Goal: Task Accomplishment & Management: Use online tool/utility

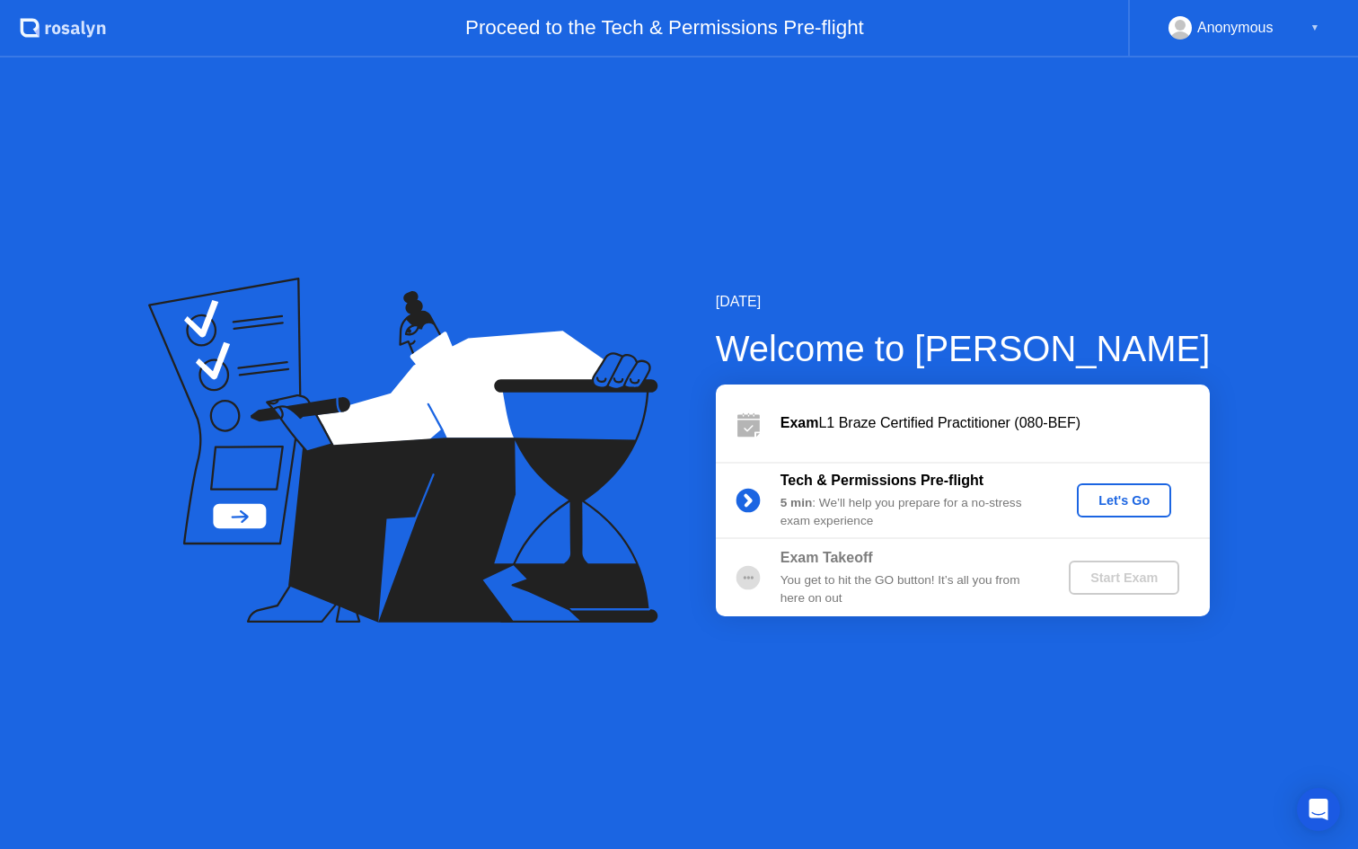
click at [1138, 498] on div "Let's Go" at bounding box center [1124, 500] width 80 height 14
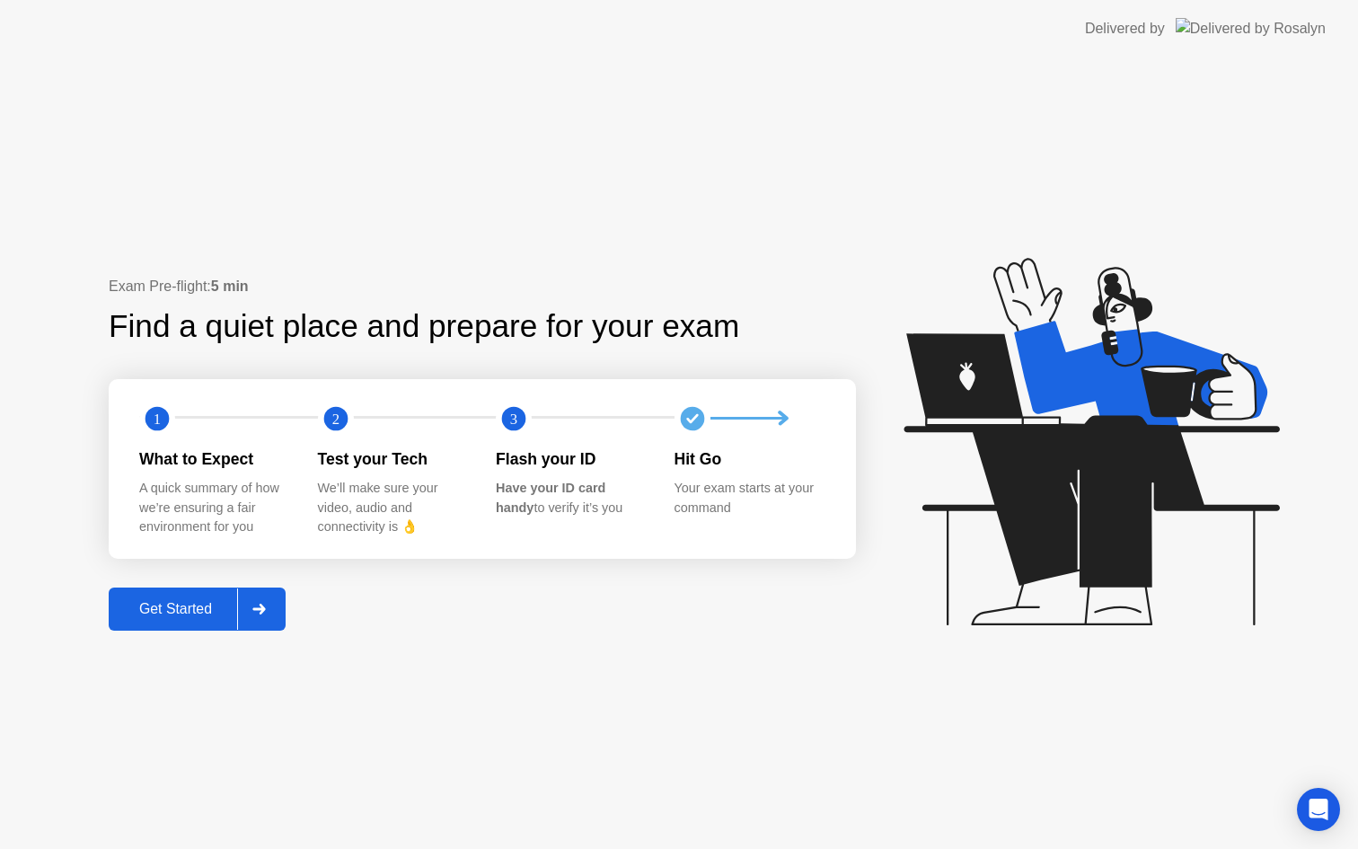
click at [264, 606] on icon at bounding box center [258, 608] width 13 height 11
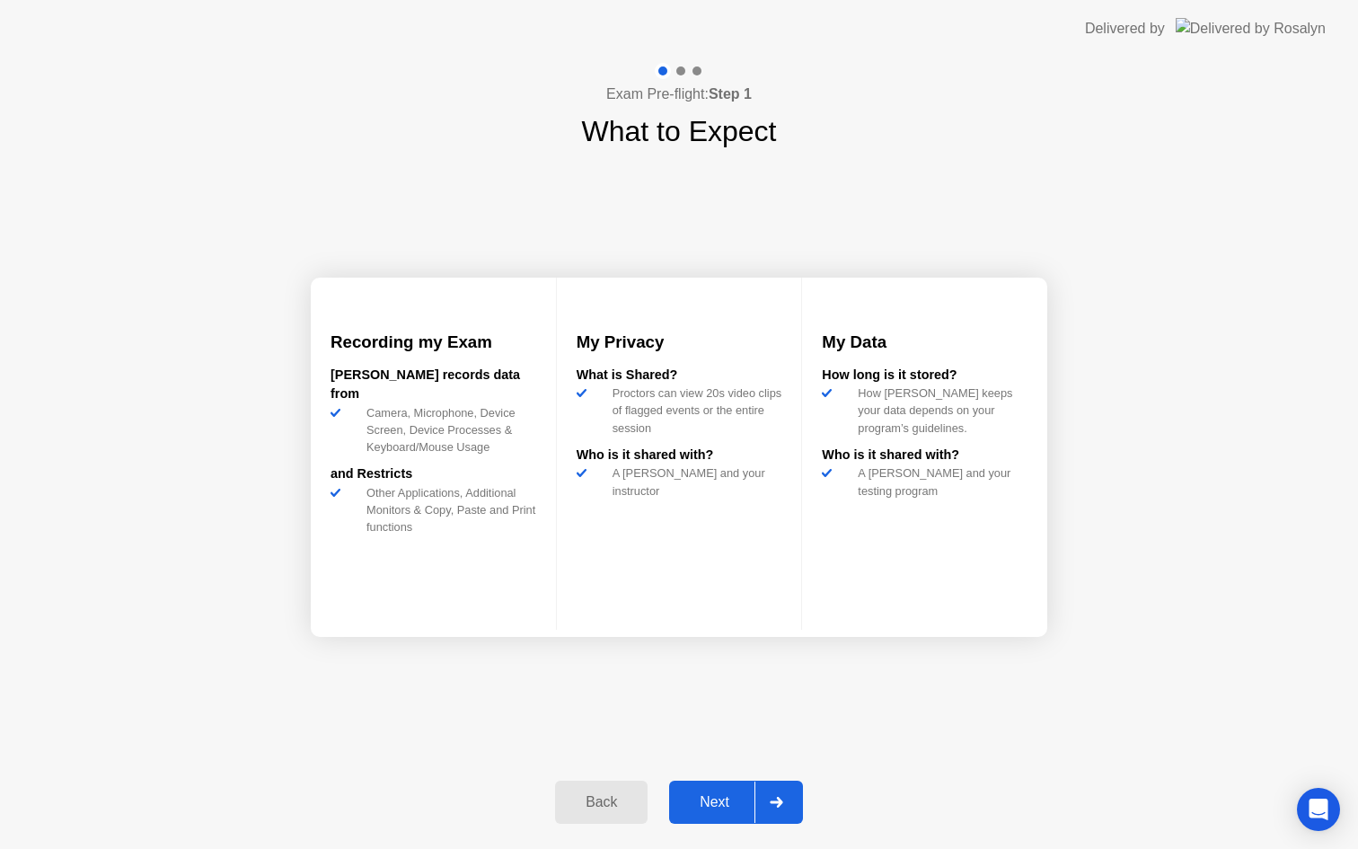
click at [579, 794] on div "Back" at bounding box center [601, 802] width 82 height 16
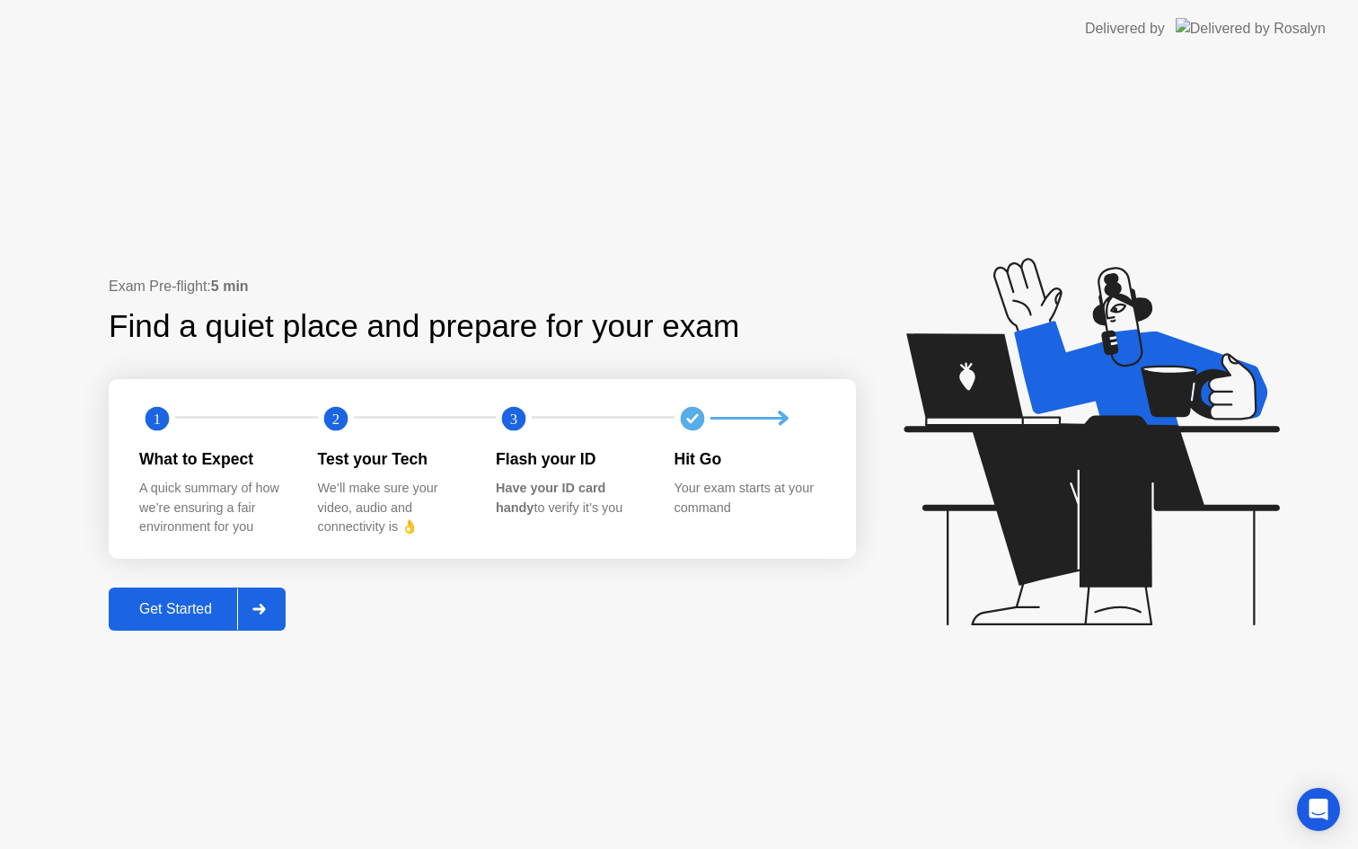
click at [178, 608] on div "Get Started" at bounding box center [175, 609] width 123 height 16
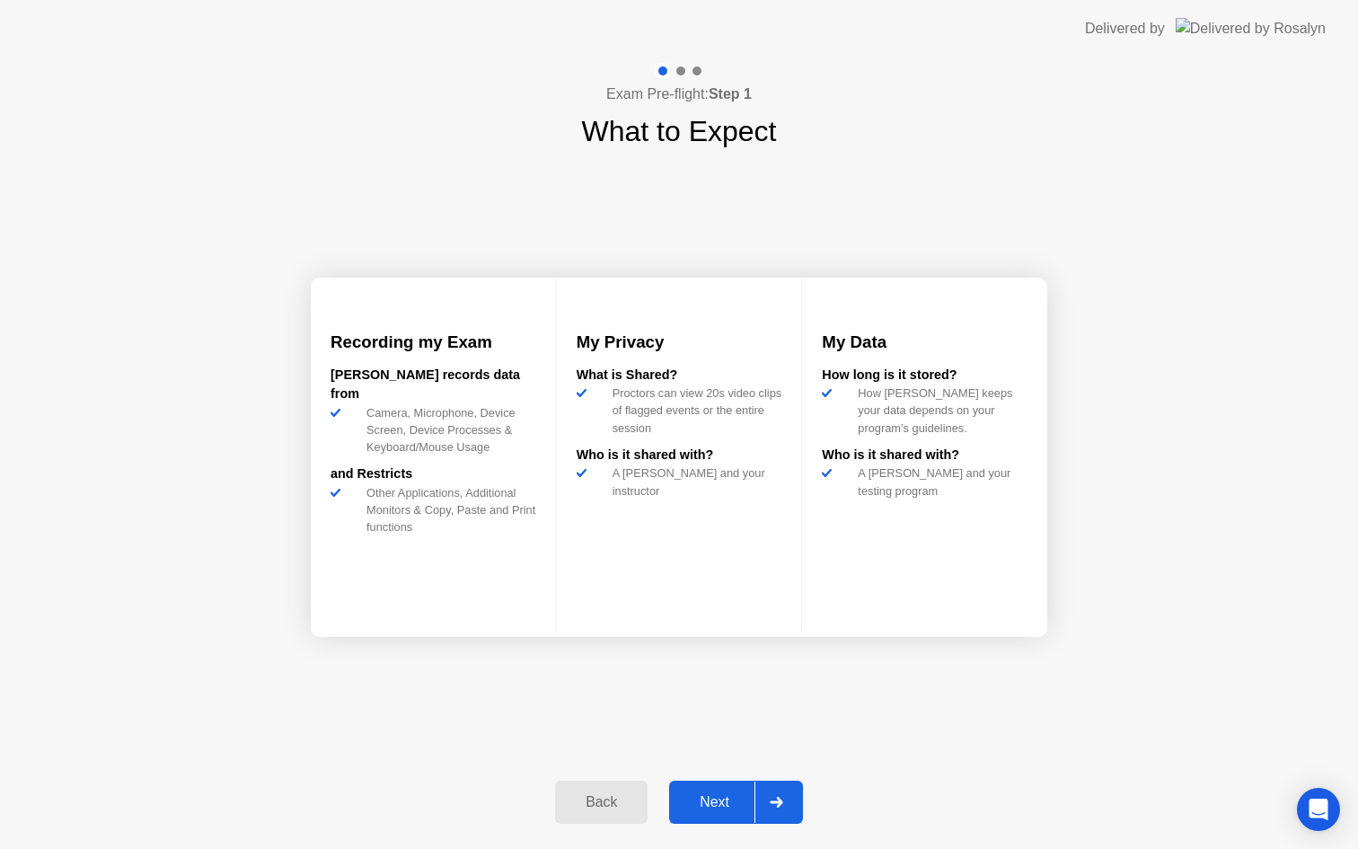
click at [727, 803] on div "Next" at bounding box center [714, 802] width 80 height 16
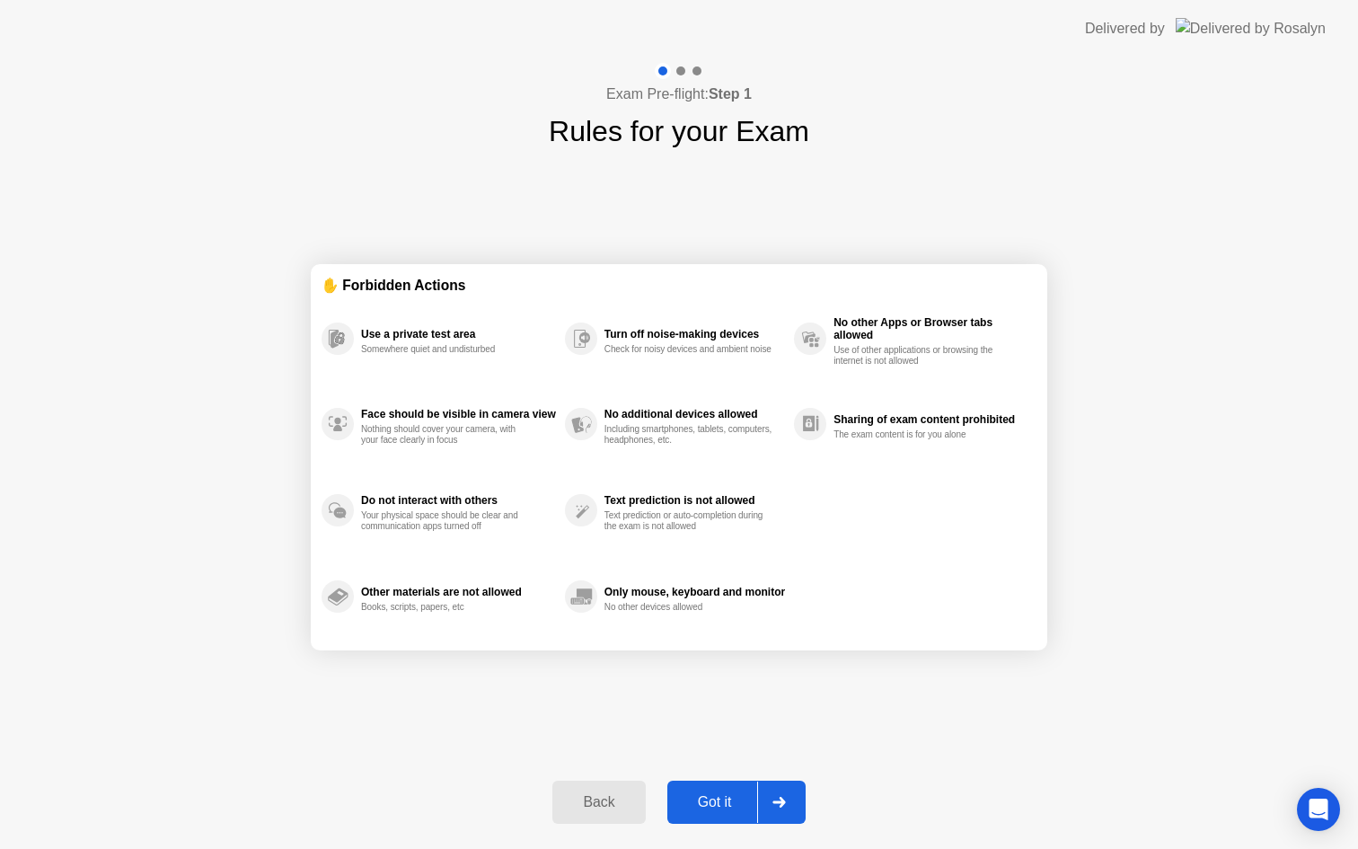
click at [737, 808] on div "Got it" at bounding box center [715, 802] width 84 height 16
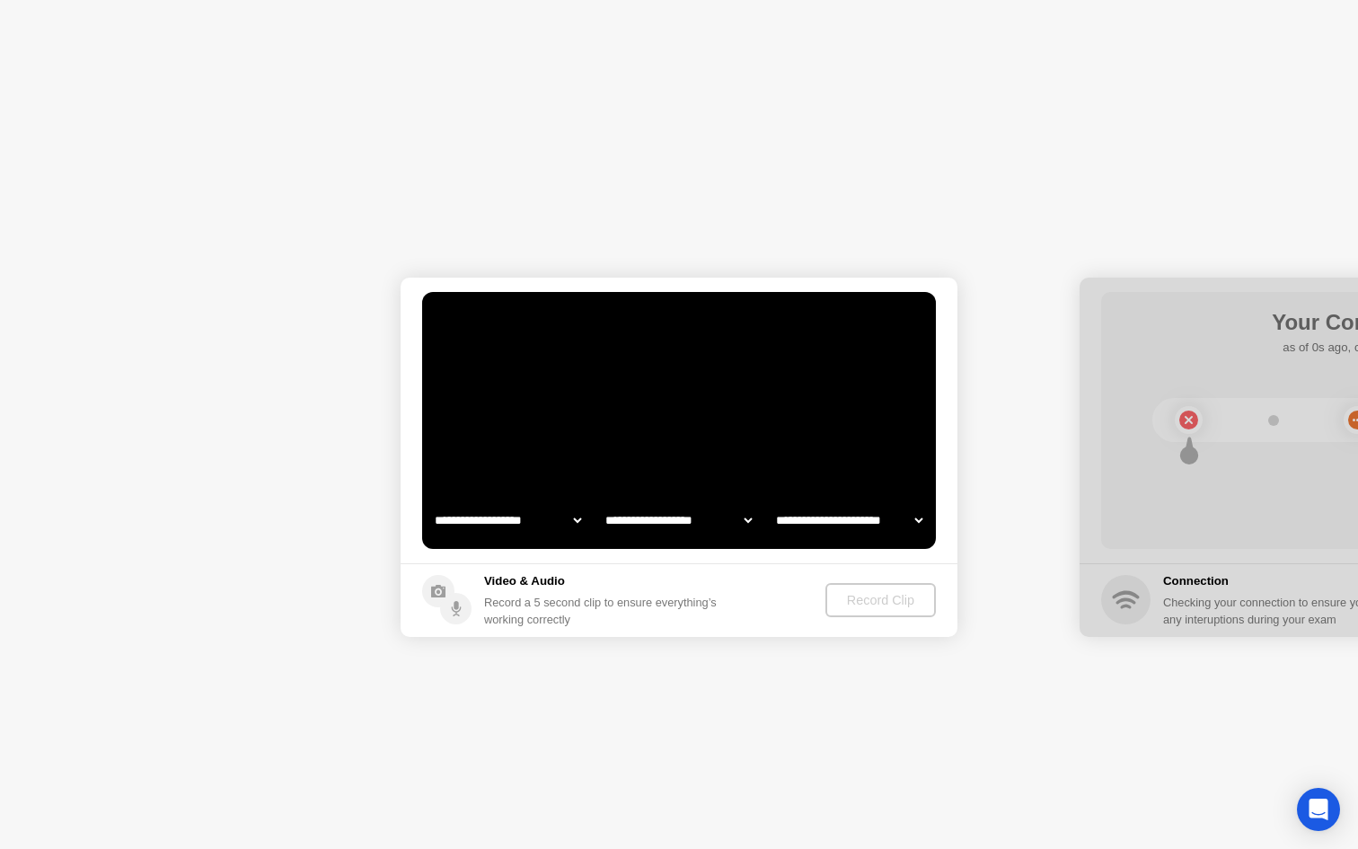
select select "**********"
select select "*******"
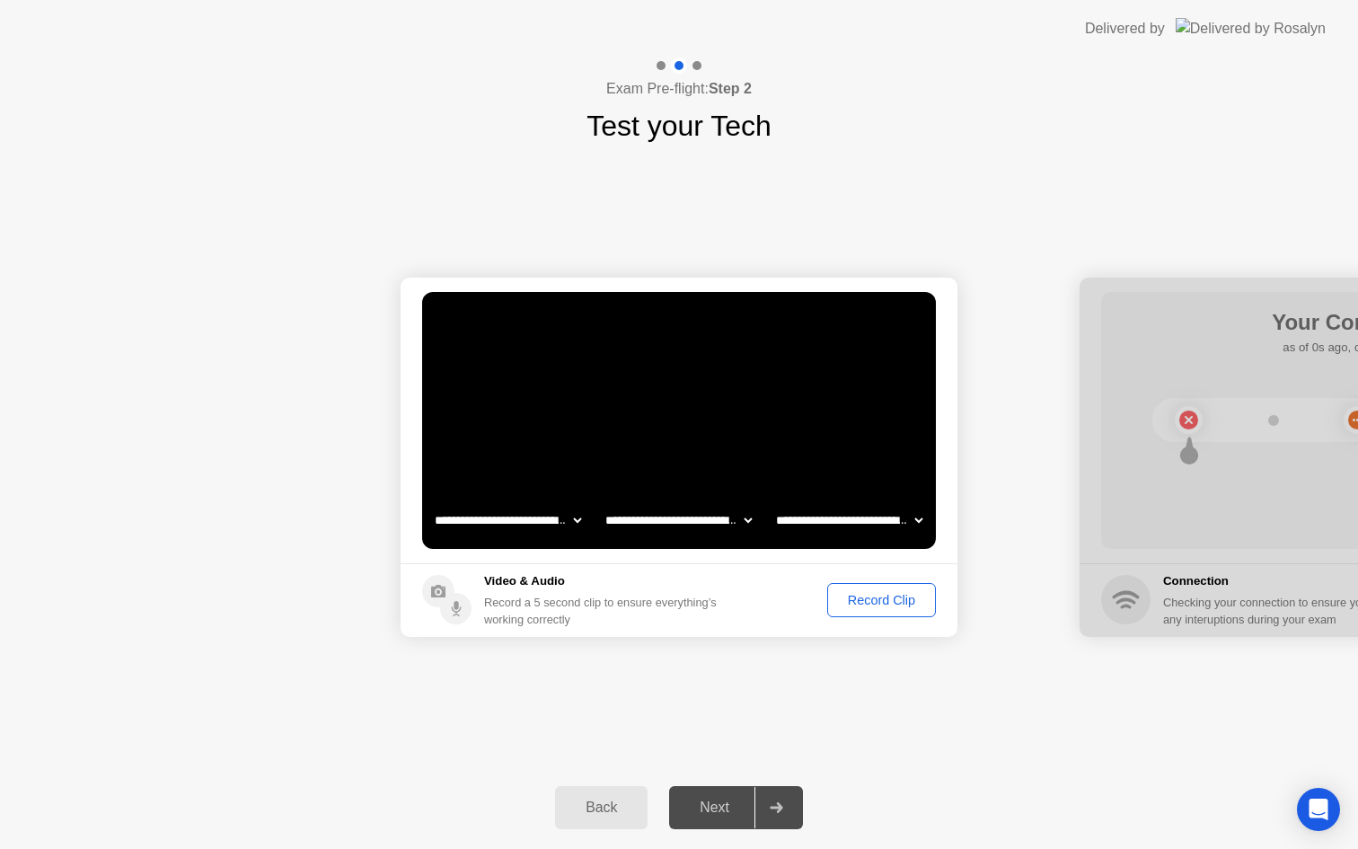
click at [901, 603] on div "Record Clip" at bounding box center [881, 600] width 96 height 14
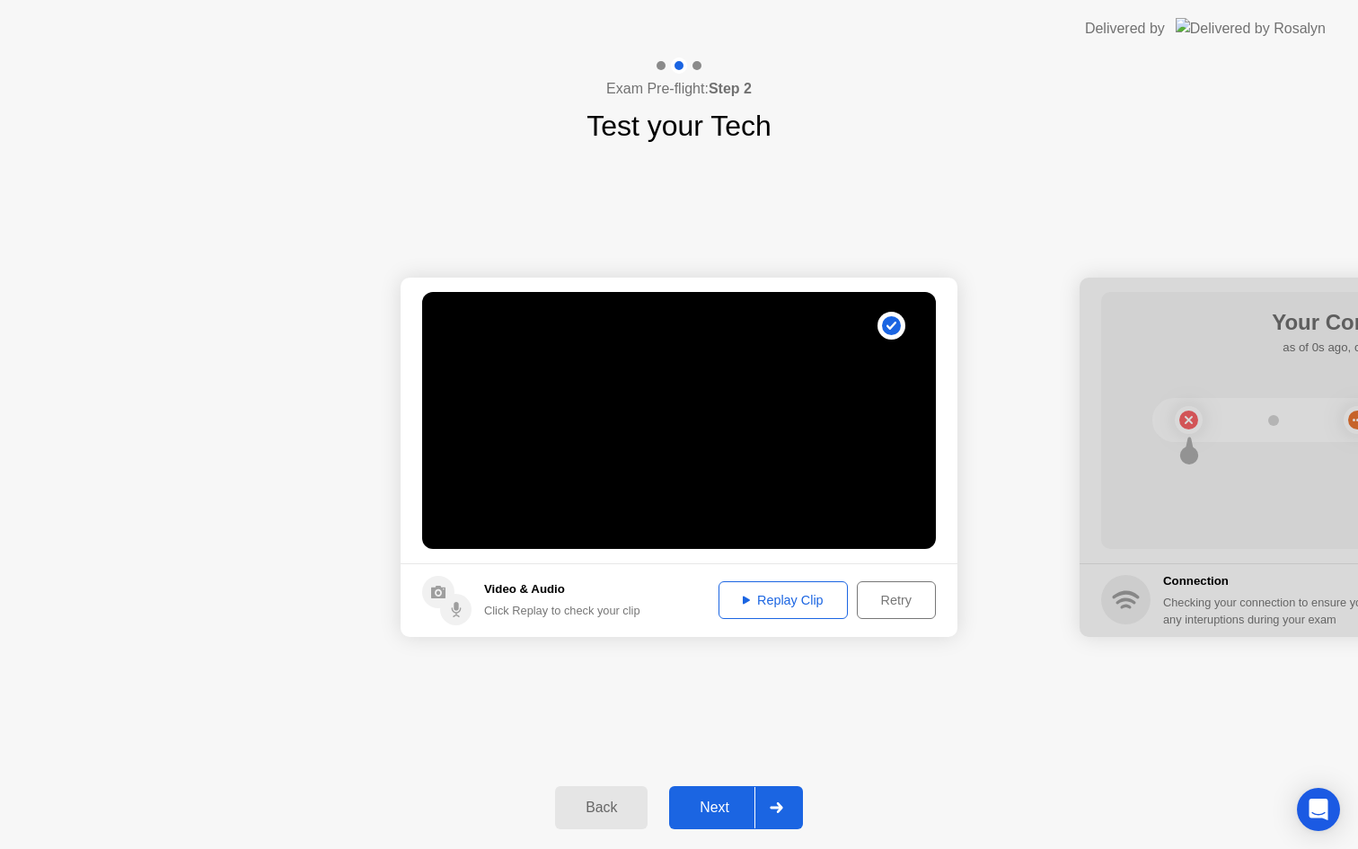
click at [715, 812] on div "Next" at bounding box center [714, 807] width 80 height 16
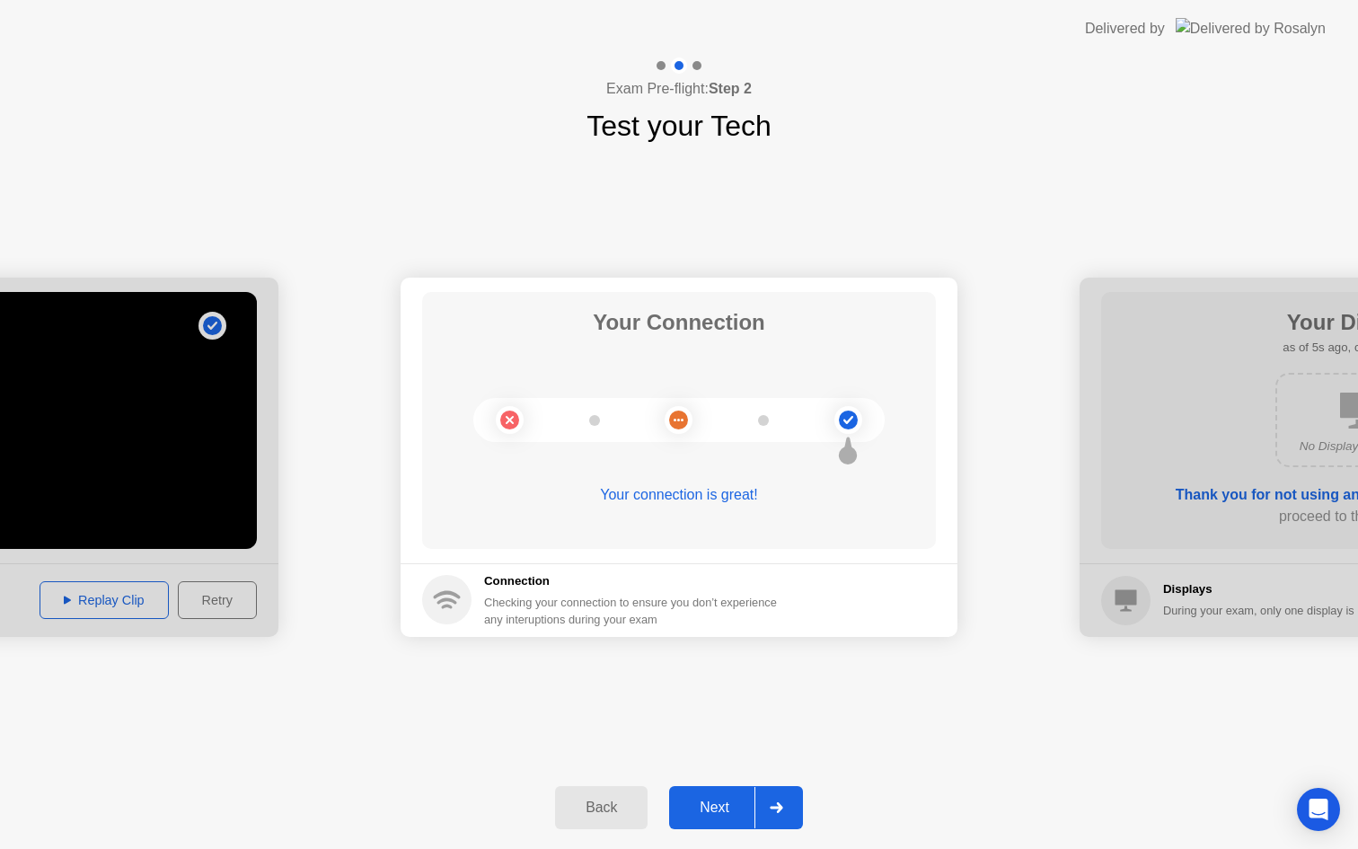
click at [739, 811] on div "Next" at bounding box center [714, 807] width 80 height 16
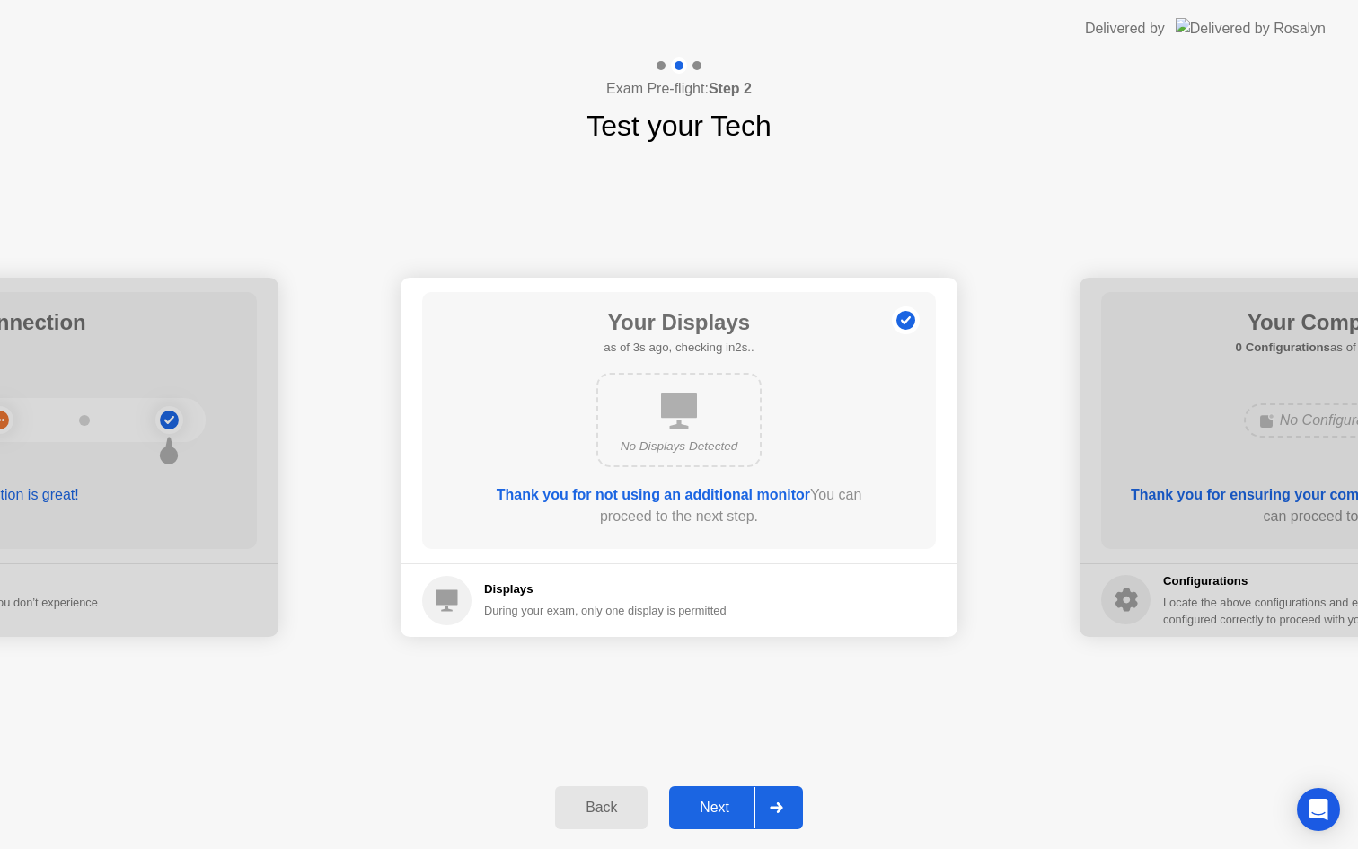
click at [716, 497] on b "Thank you for not using an additional monitor" at bounding box center [653, 494] width 313 height 15
click at [737, 807] on div "Next" at bounding box center [714, 807] width 80 height 16
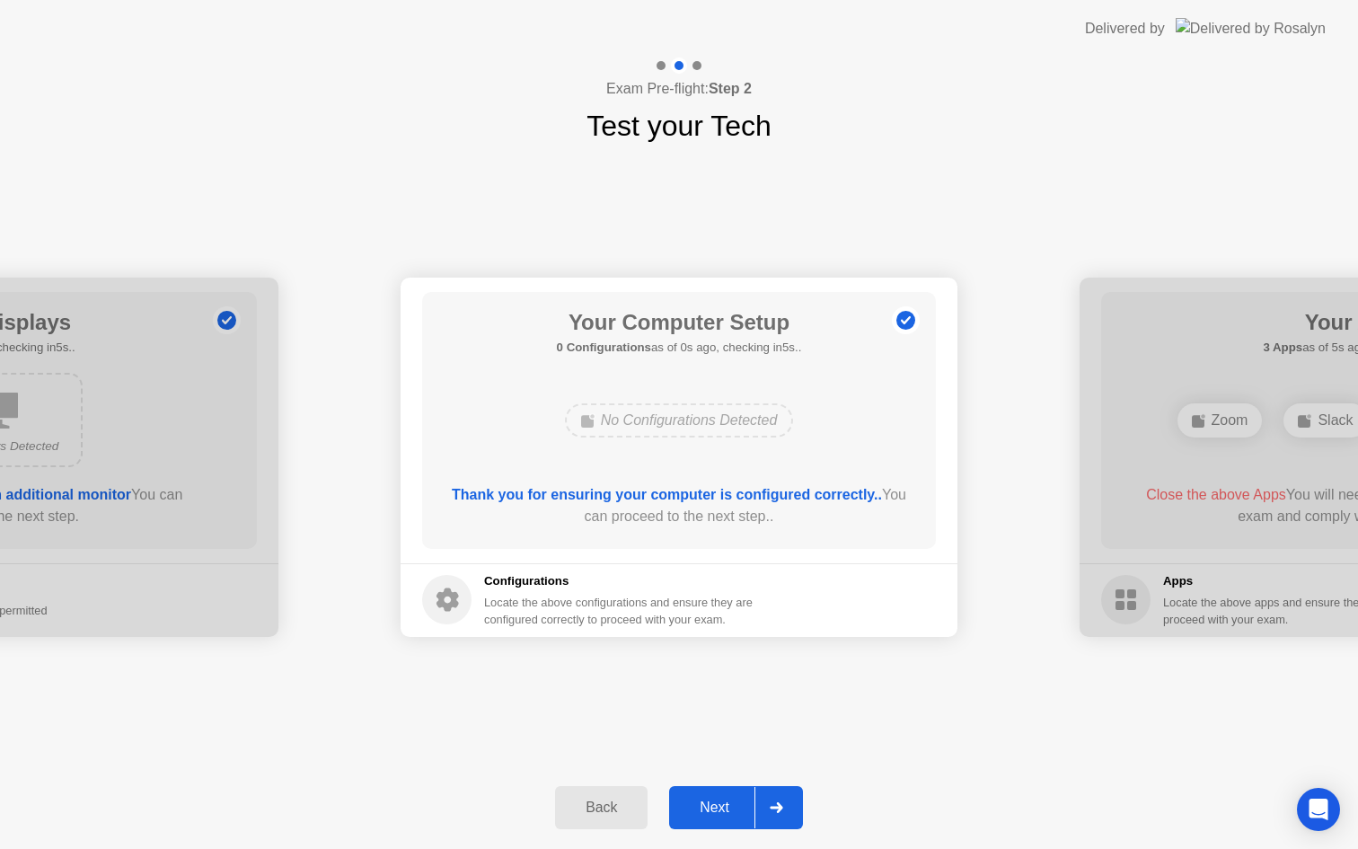
click at [716, 800] on div "Next" at bounding box center [714, 807] width 80 height 16
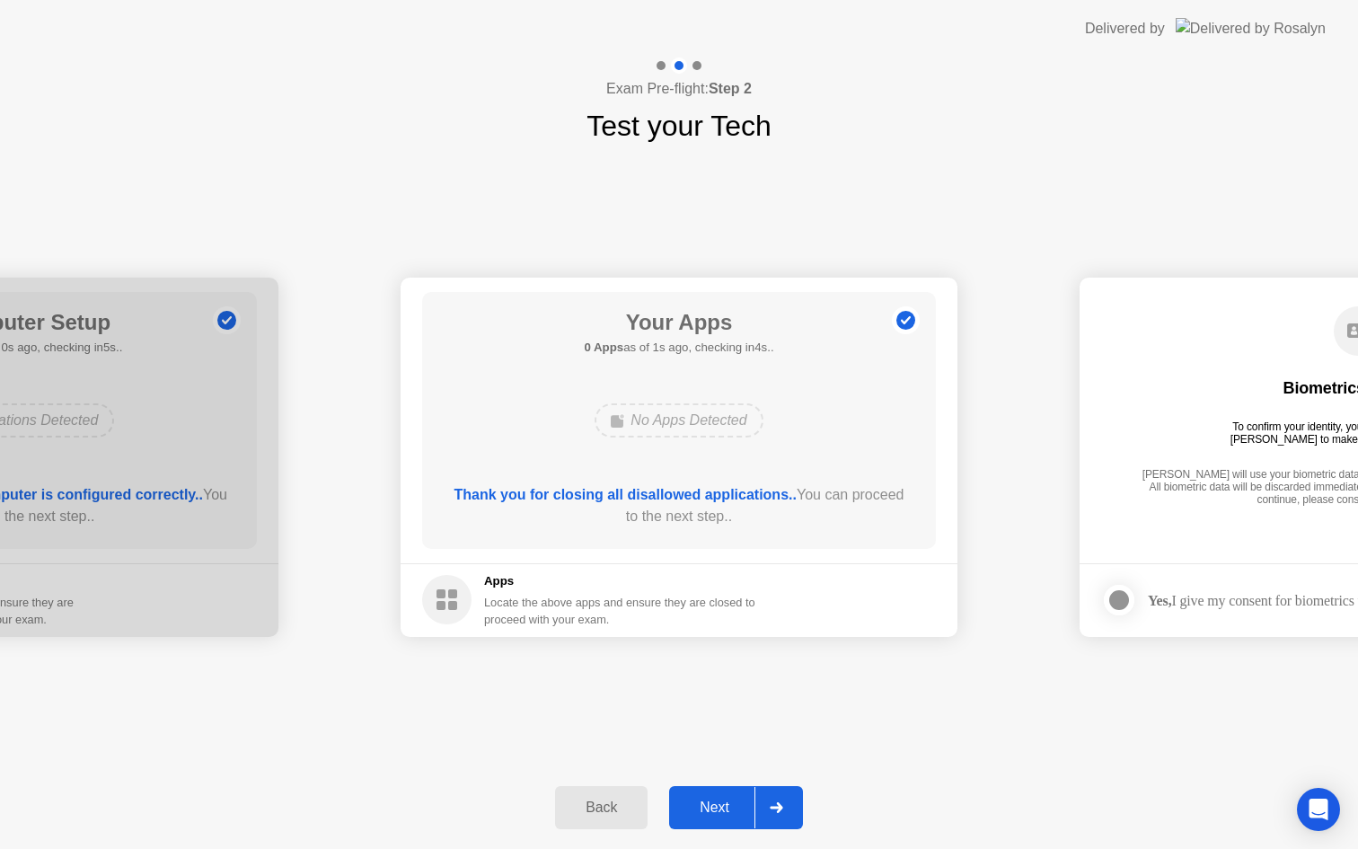
click at [715, 807] on div "Next" at bounding box center [714, 807] width 80 height 16
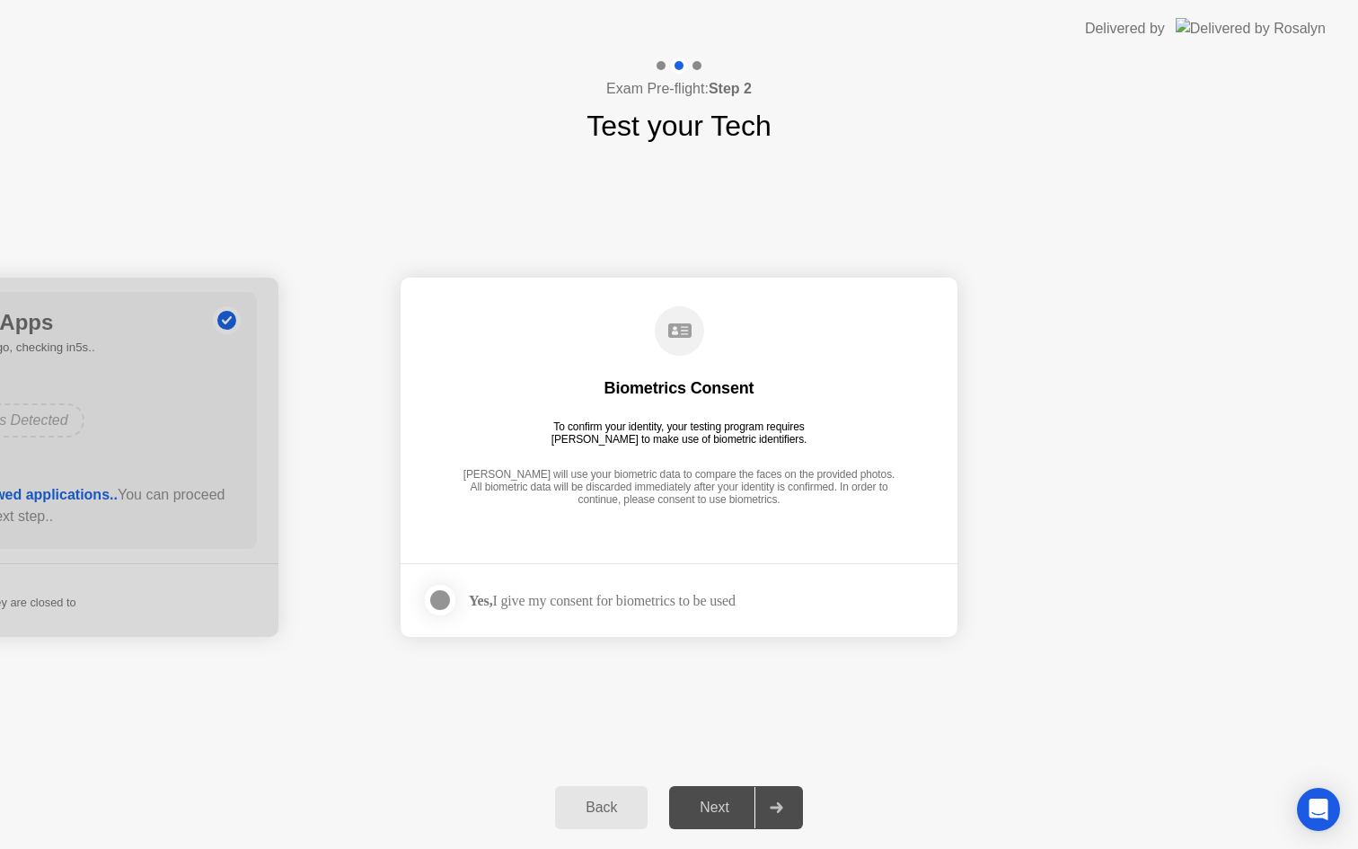
click at [708, 799] on div "Next" at bounding box center [714, 807] width 80 height 16
click at [772, 812] on icon at bounding box center [776, 807] width 13 height 11
click at [471, 600] on strong "Yes," at bounding box center [480, 600] width 23 height 15
click at [441, 603] on div at bounding box center [440, 600] width 22 height 22
click at [771, 796] on div at bounding box center [775, 807] width 43 height 41
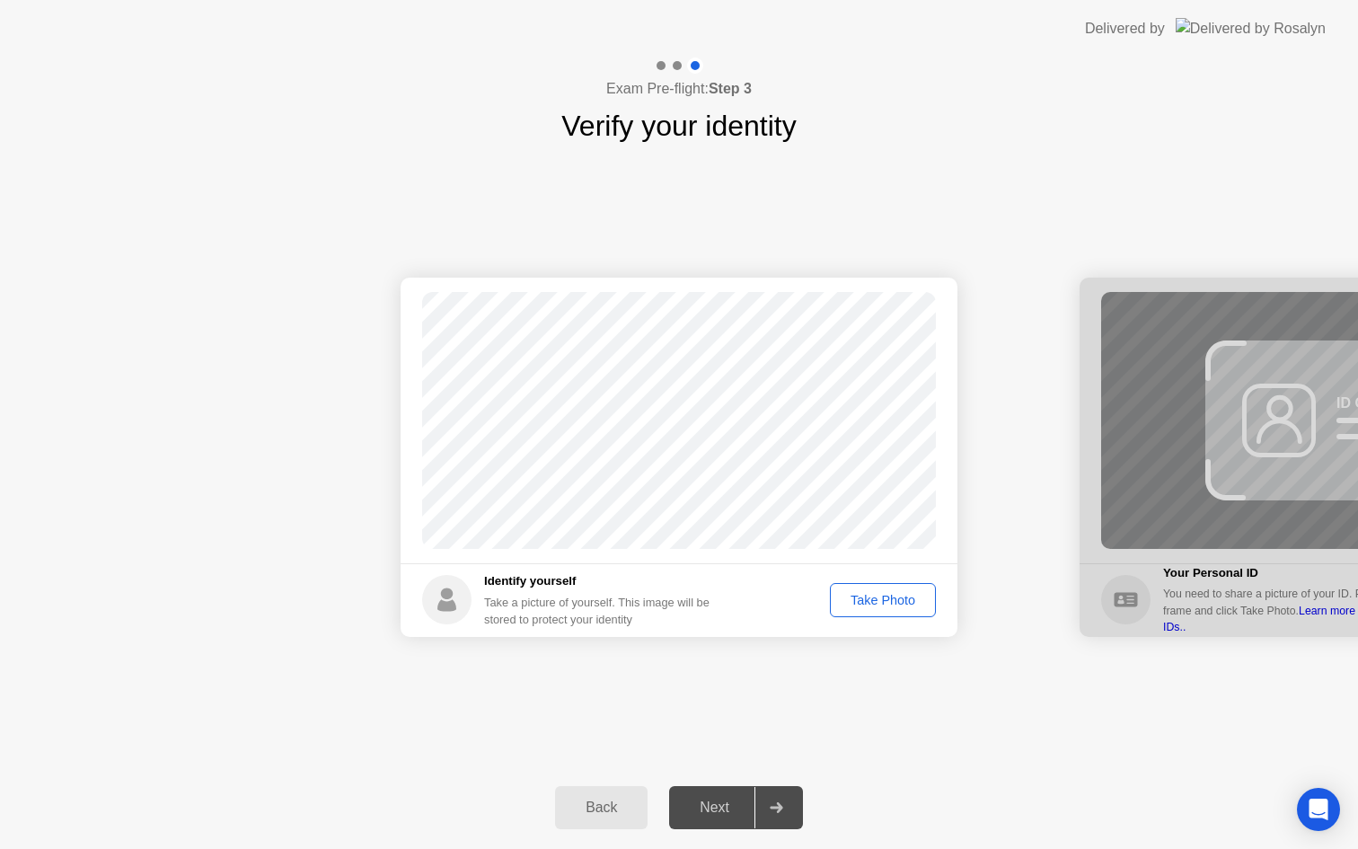
click at [880, 603] on div "Take Photo" at bounding box center [882, 600] width 93 height 14
click at [722, 812] on div "Next" at bounding box center [714, 807] width 80 height 16
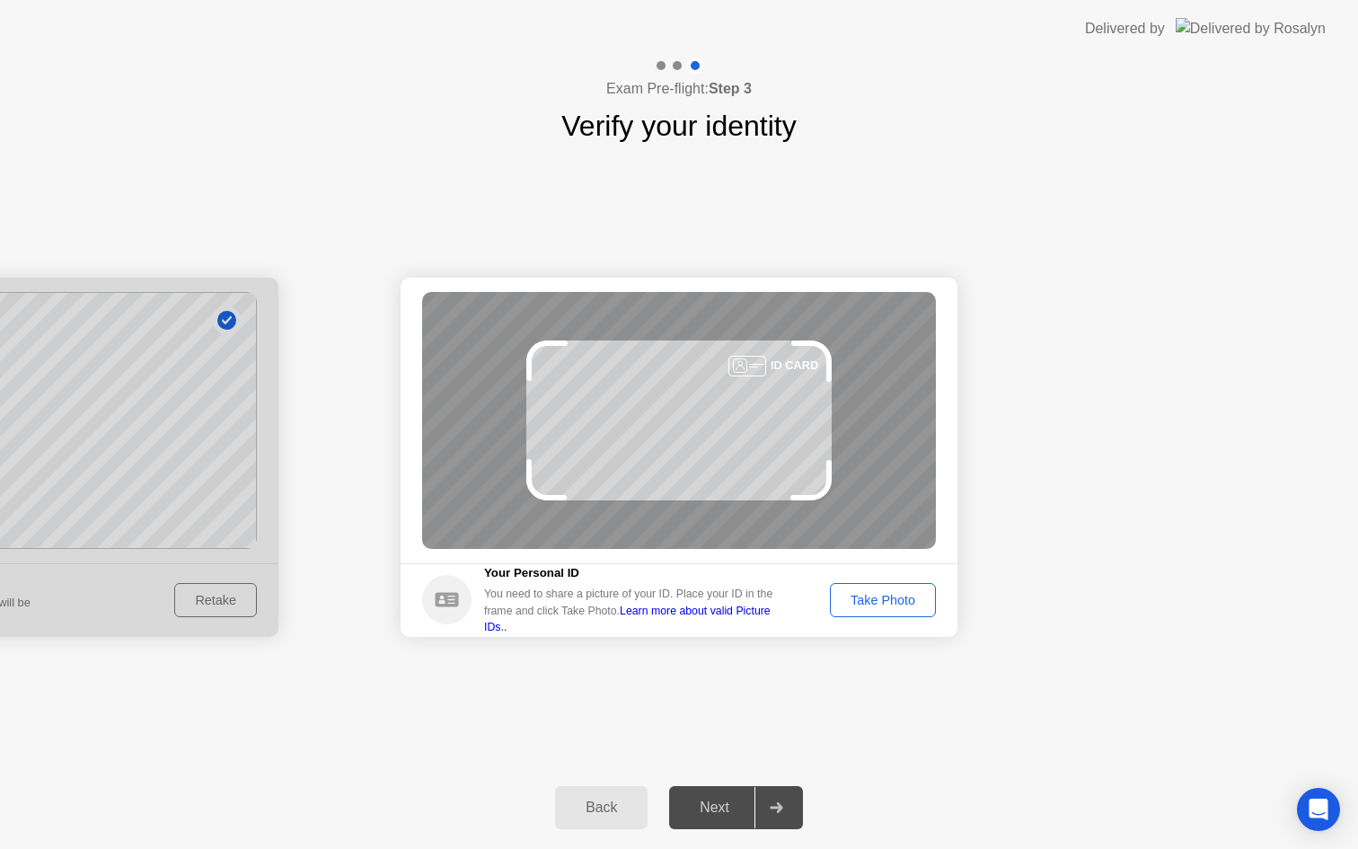
click at [893, 611] on button "Take Photo" at bounding box center [883, 600] width 106 height 34
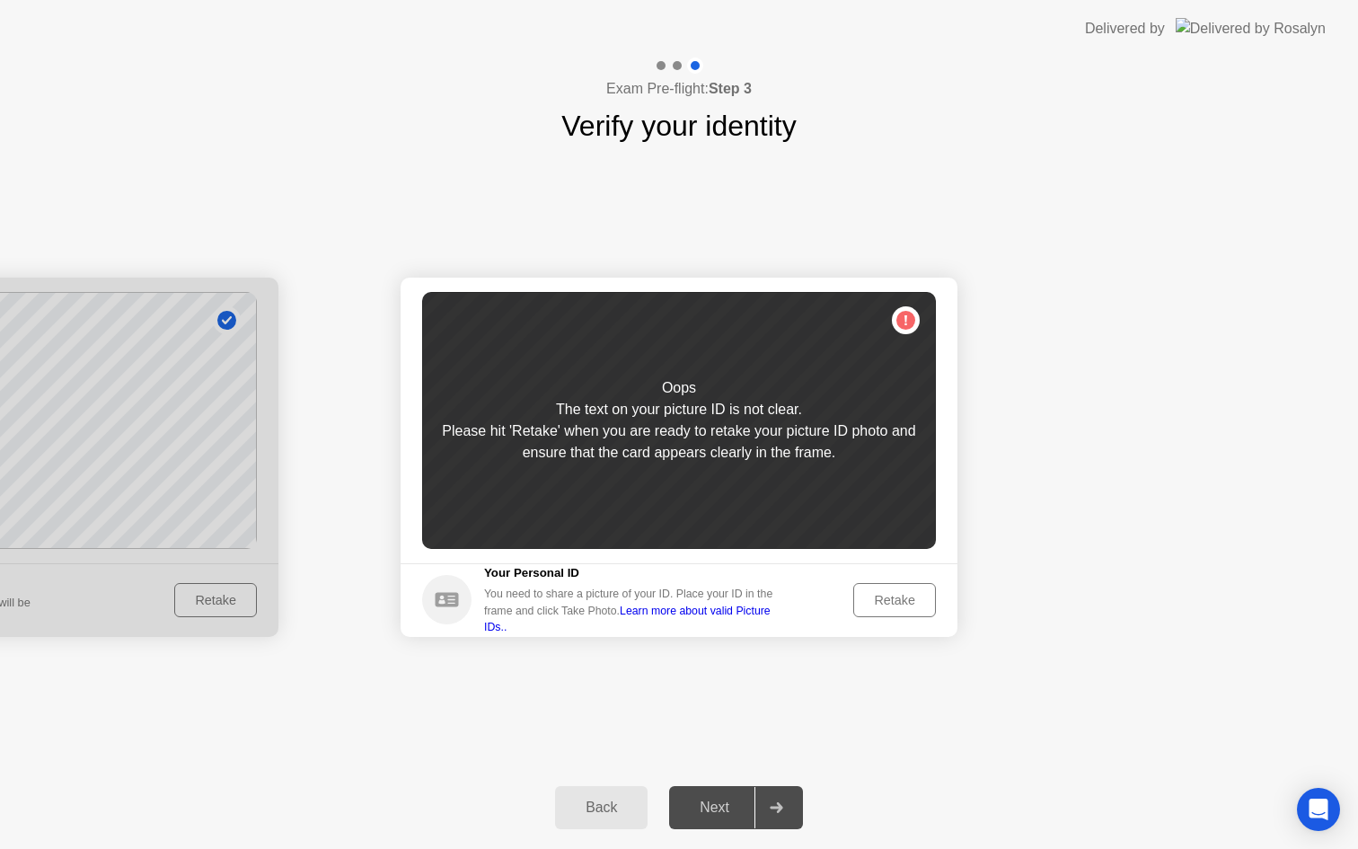
click at [893, 607] on div "Retake" at bounding box center [894, 600] width 70 height 14
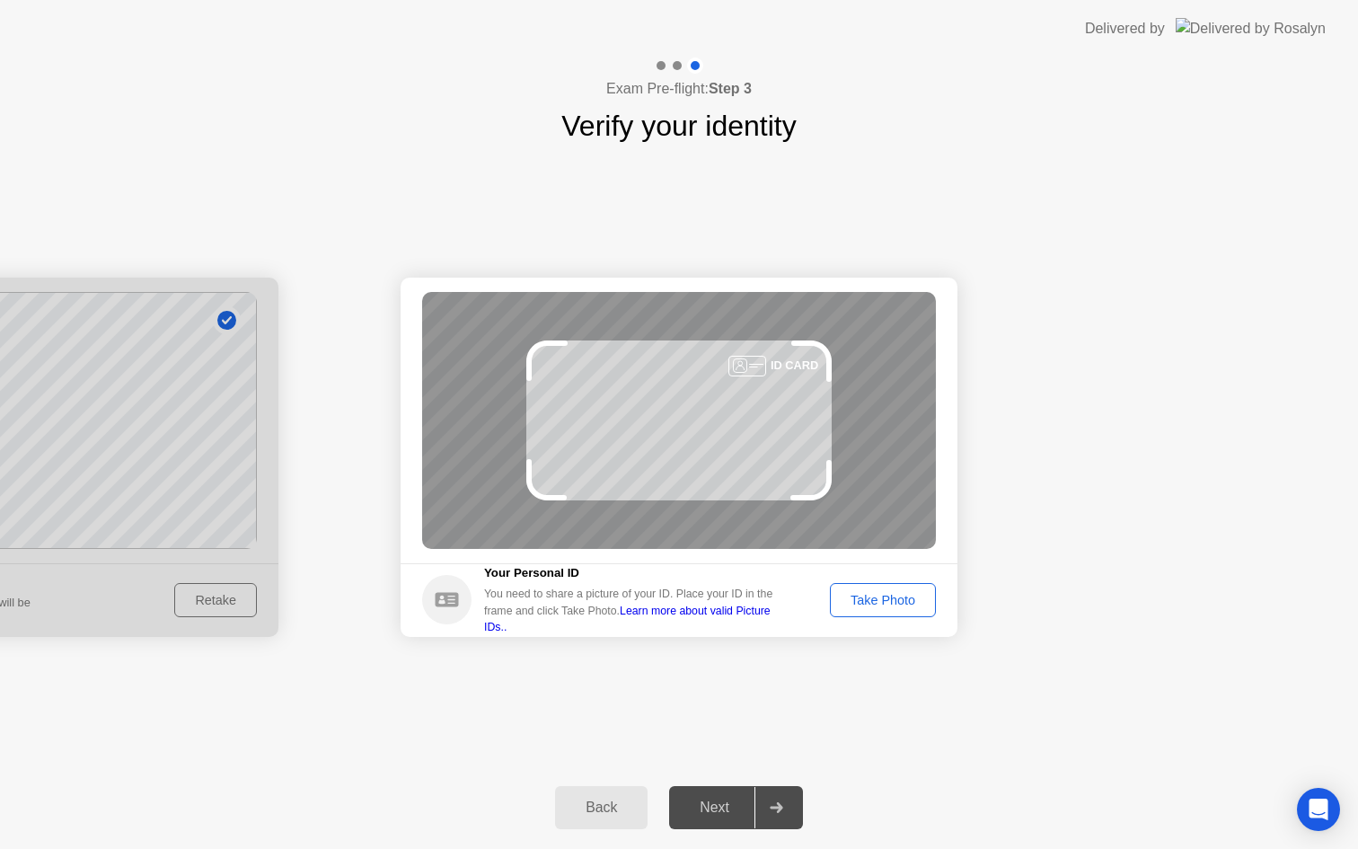
click at [893, 607] on div "Take Photo" at bounding box center [882, 600] width 93 height 14
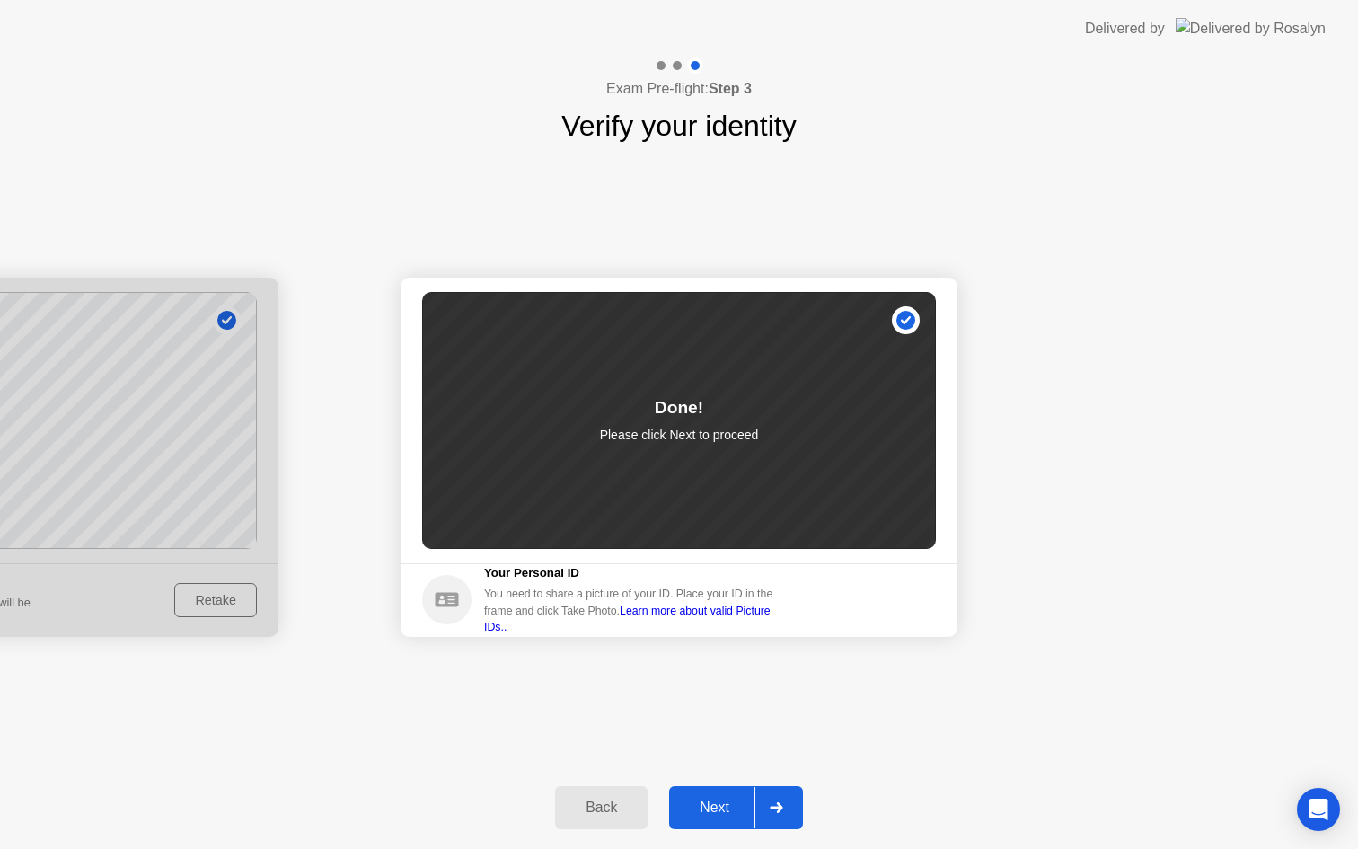
click at [711, 818] on button "Next" at bounding box center [736, 807] width 134 height 43
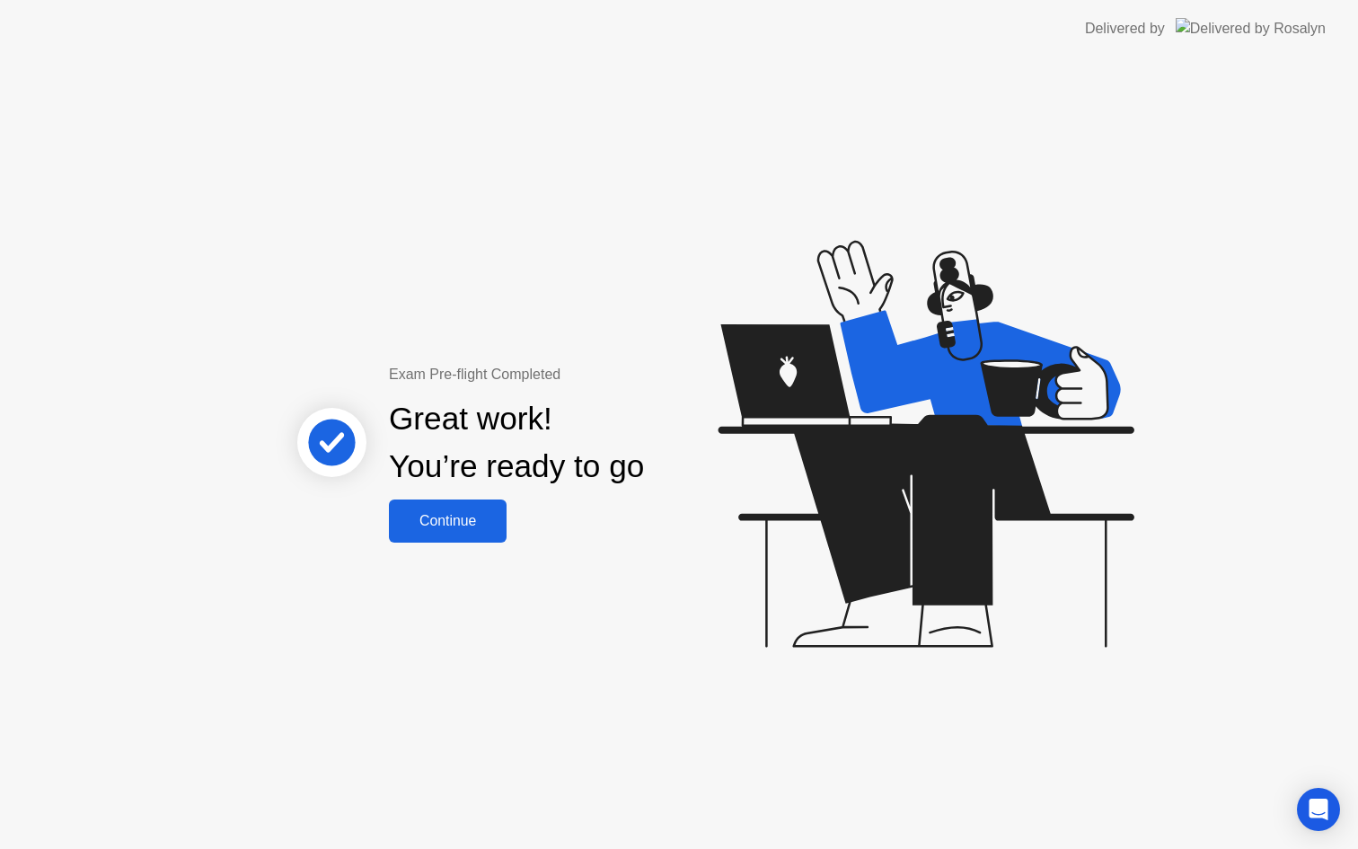
click at [469, 532] on button "Continue" at bounding box center [448, 520] width 118 height 43
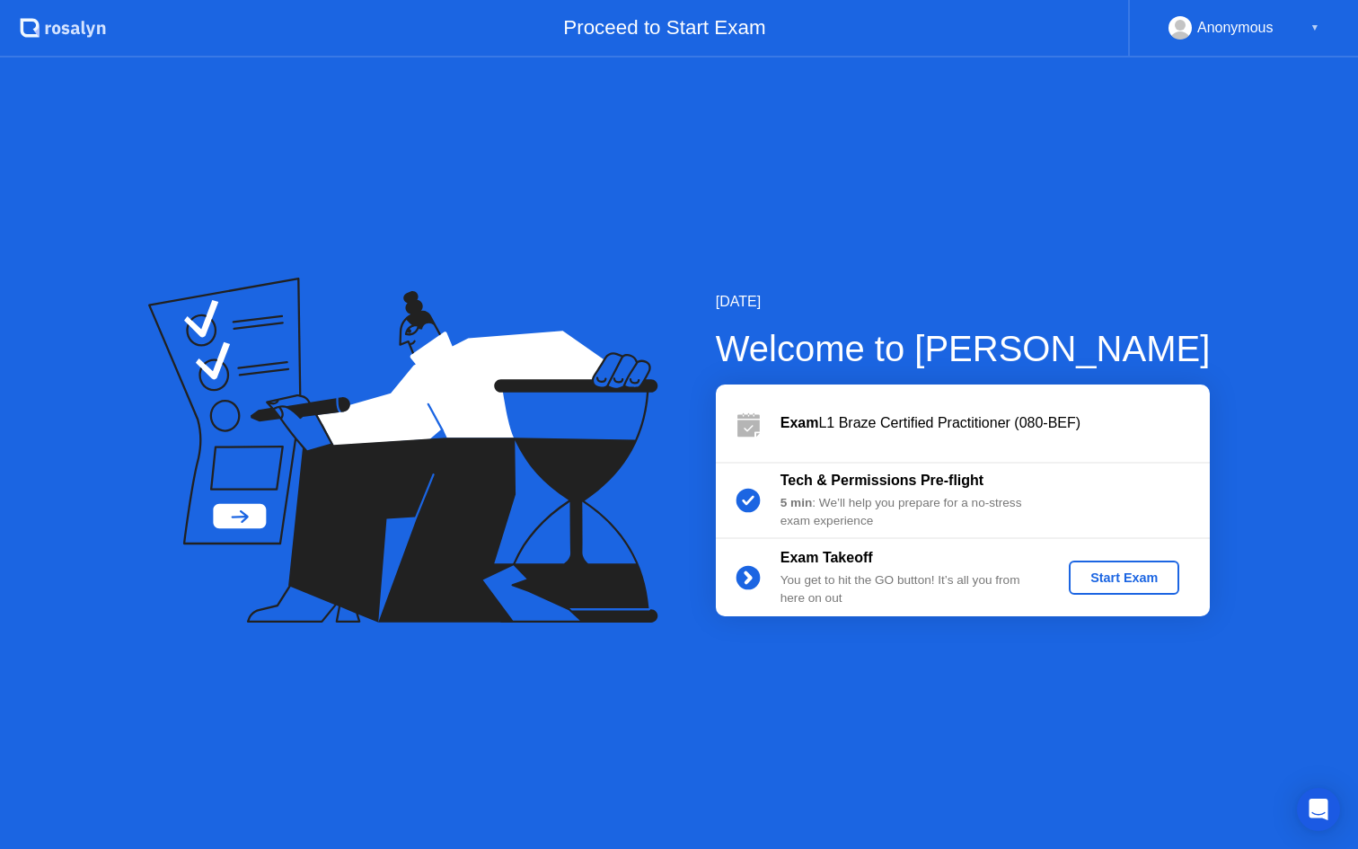
click at [1126, 585] on div "Start Exam" at bounding box center [1124, 577] width 96 height 14
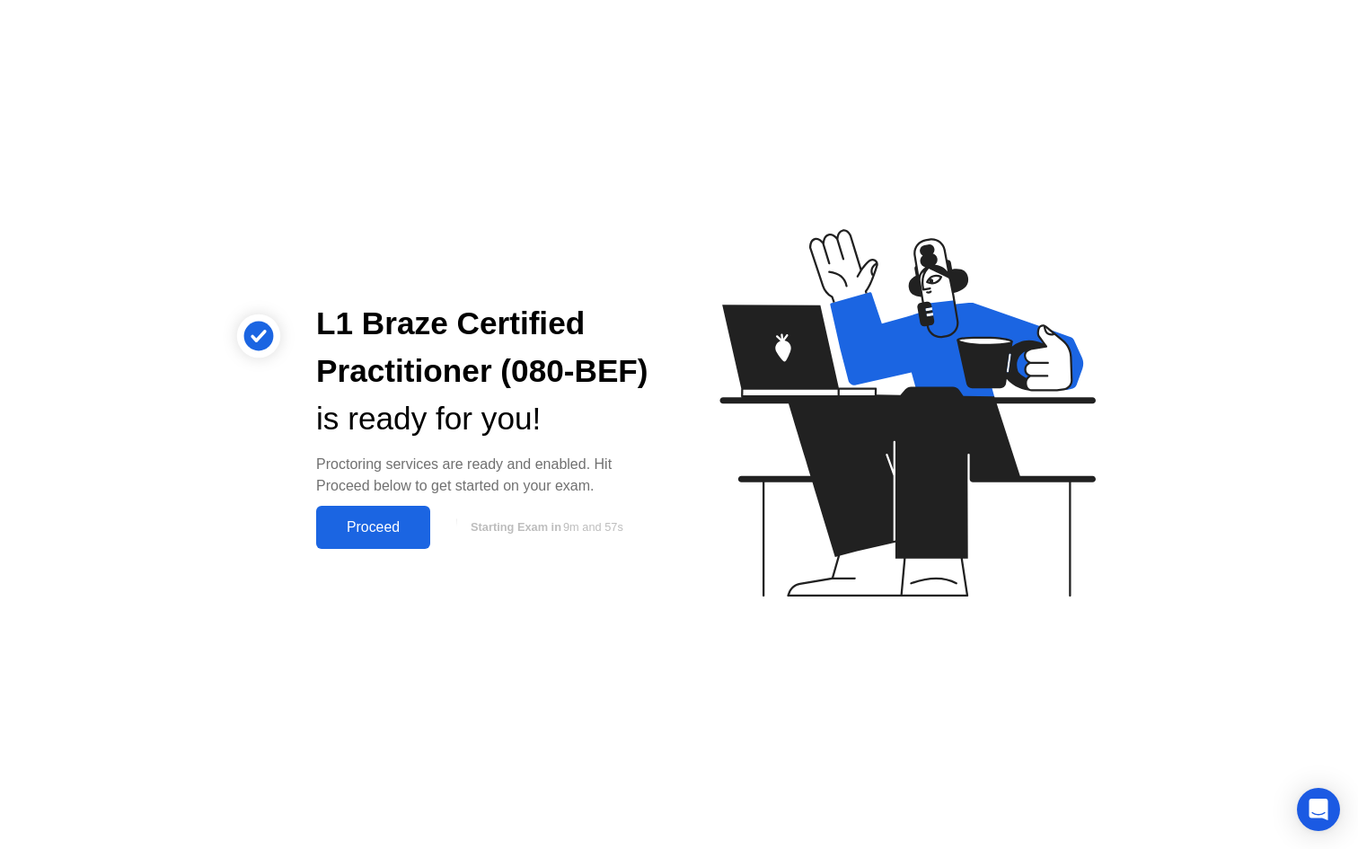
click at [374, 532] on div "Proceed" at bounding box center [372, 527] width 103 height 16
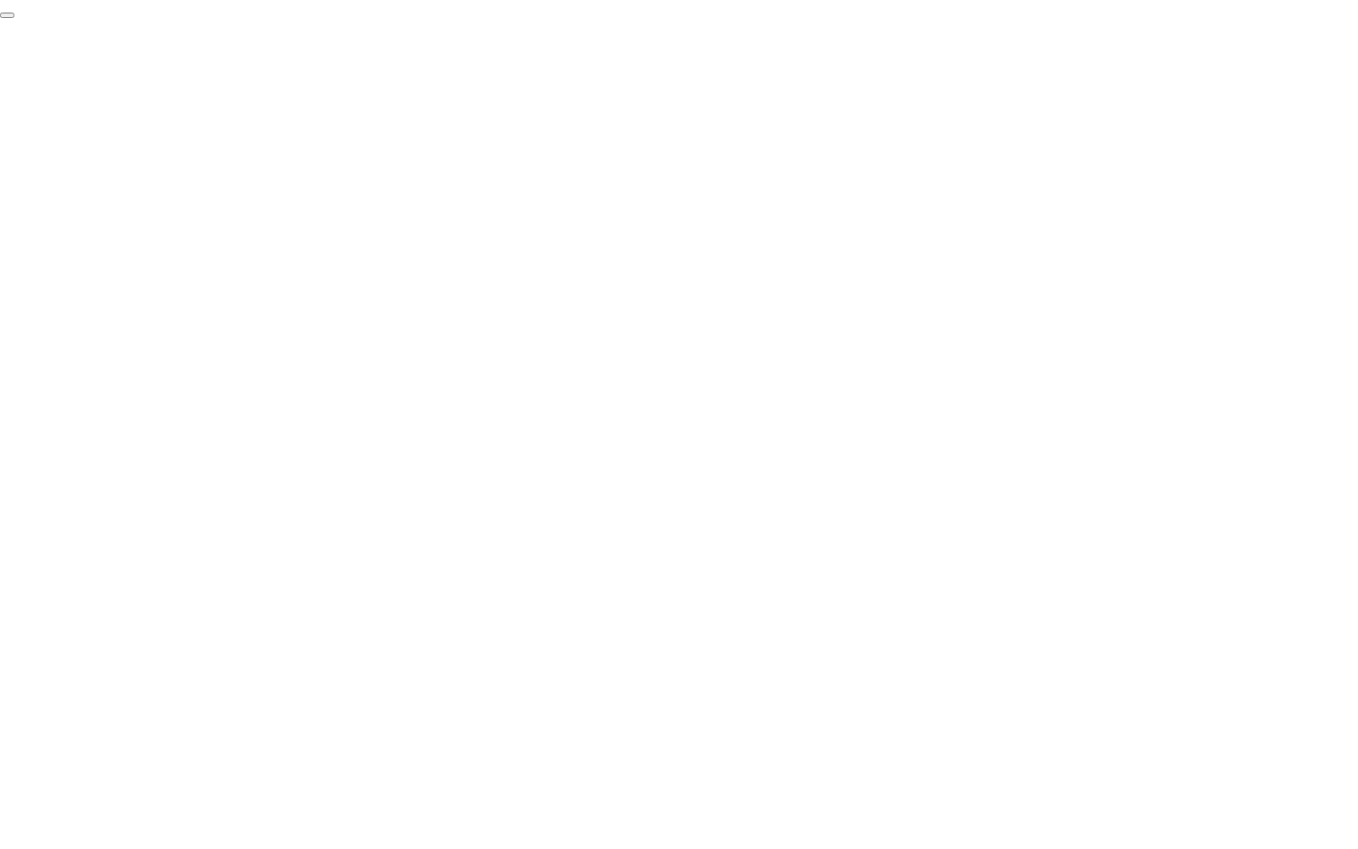
click at [14, 18] on button "End Proctoring Session" at bounding box center [7, 15] width 14 height 5
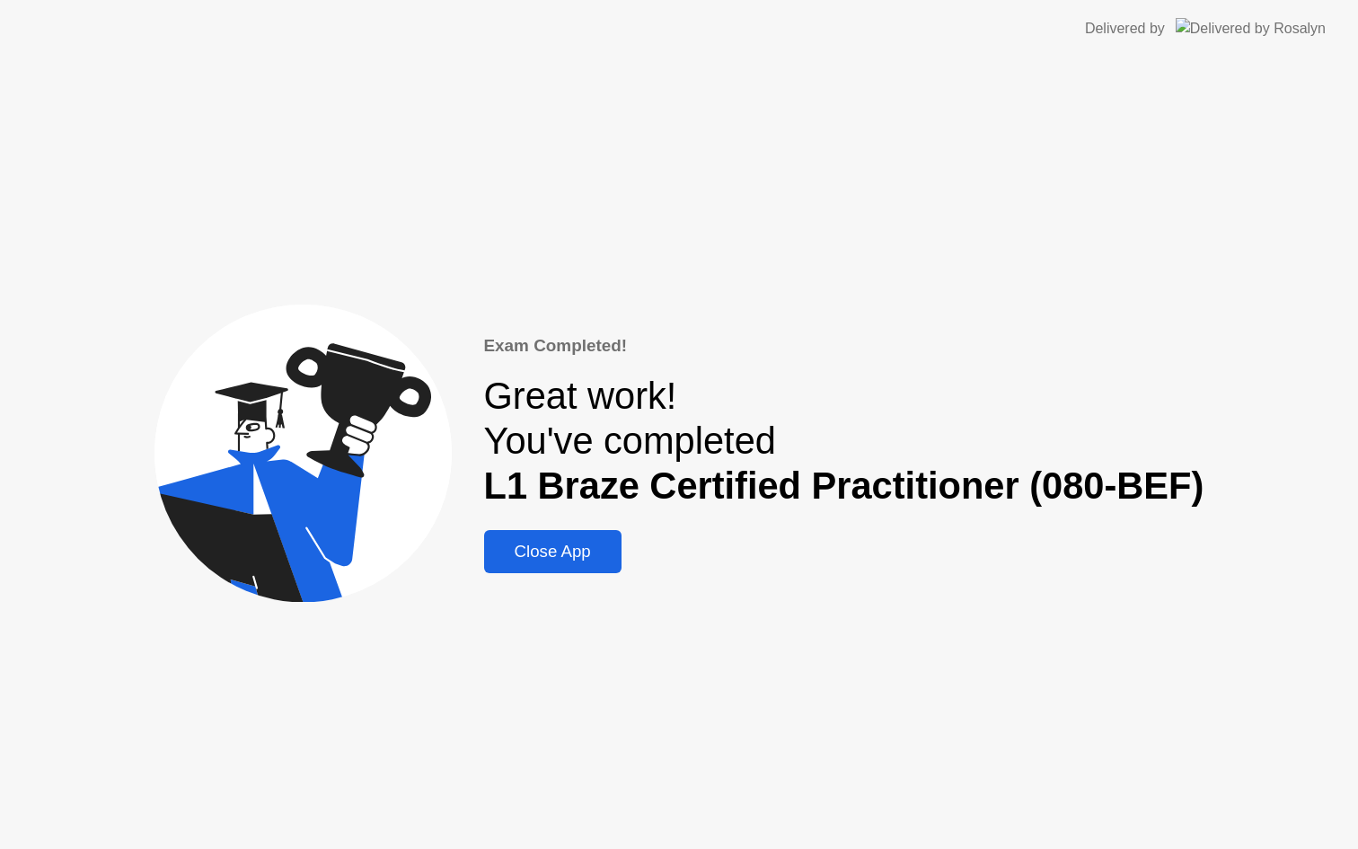
click at [594, 548] on div "Close App" at bounding box center [552, 551] width 127 height 20
